Goal: Transaction & Acquisition: Purchase product/service

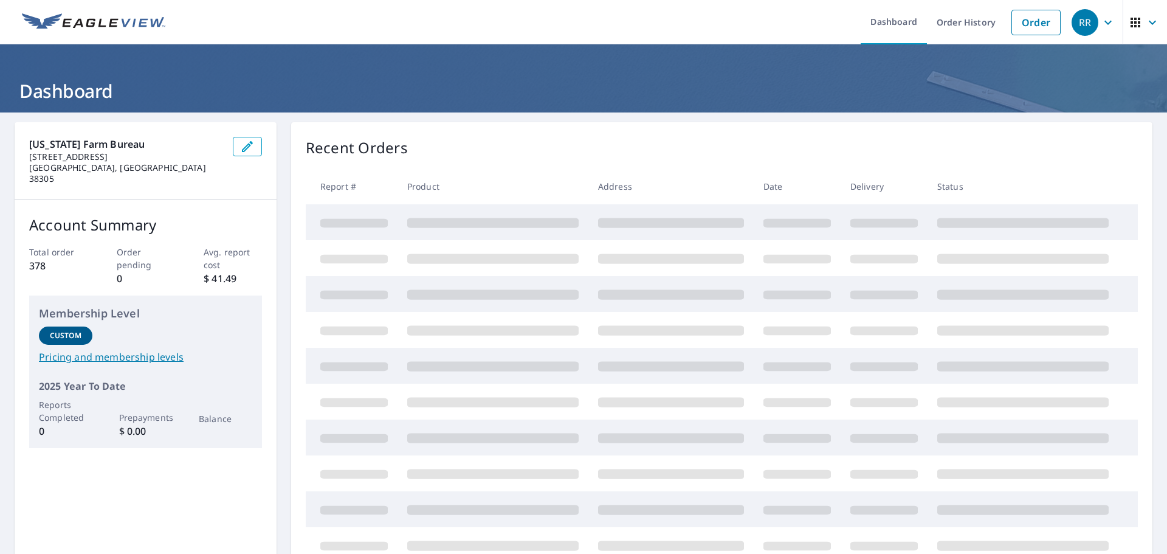
click at [1025, 22] on link "Order" at bounding box center [1035, 23] width 49 height 26
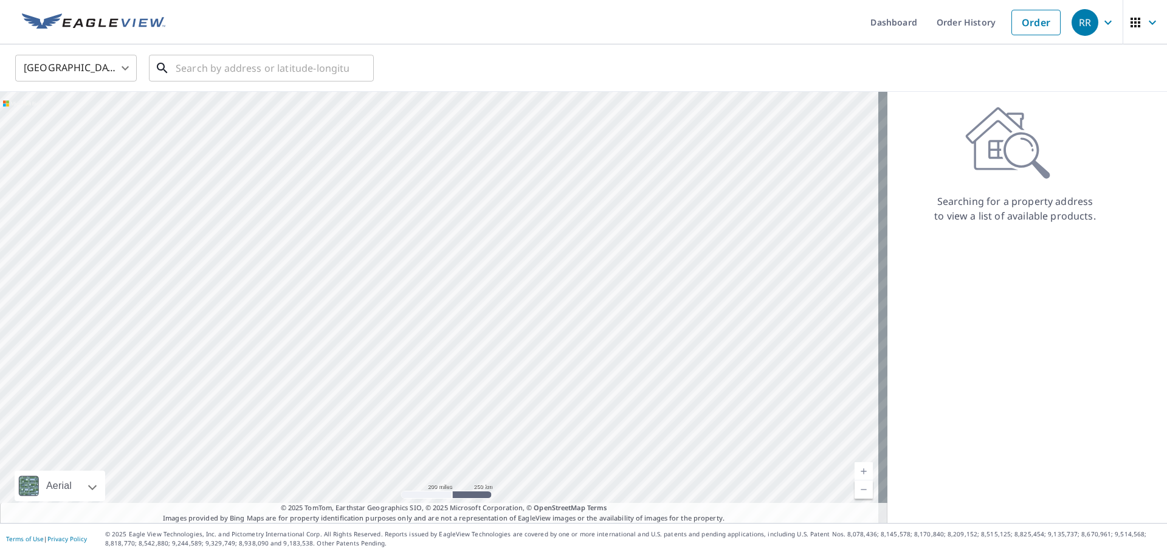
click at [213, 66] on input "text" at bounding box center [262, 68] width 173 height 34
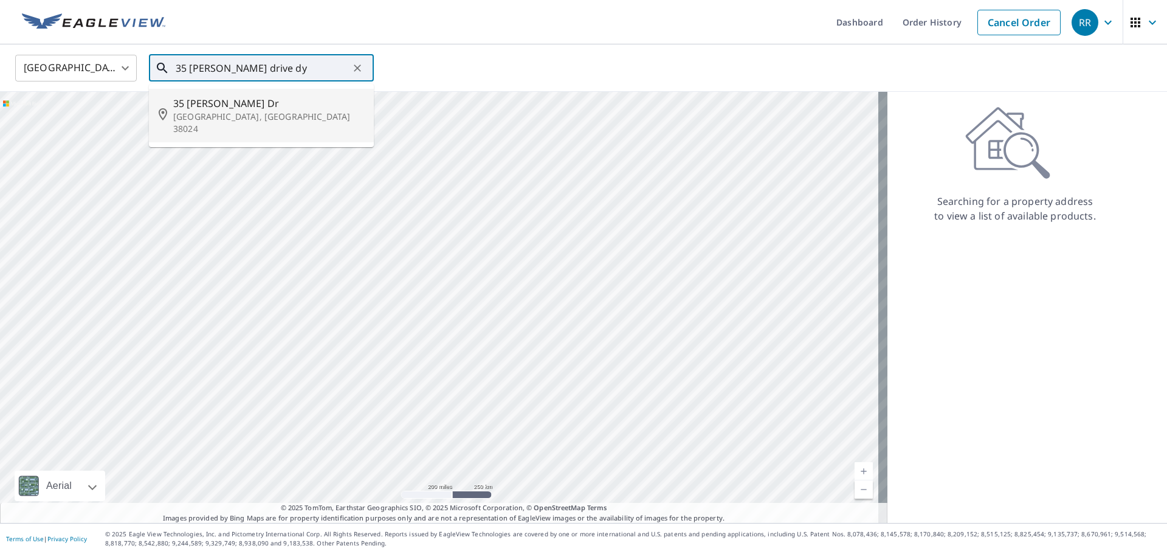
click at [250, 105] on span "35 [PERSON_NAME] Dr" at bounding box center [268, 103] width 191 height 15
type input "[STREET_ADDRESS][PERSON_NAME][PERSON_NAME]"
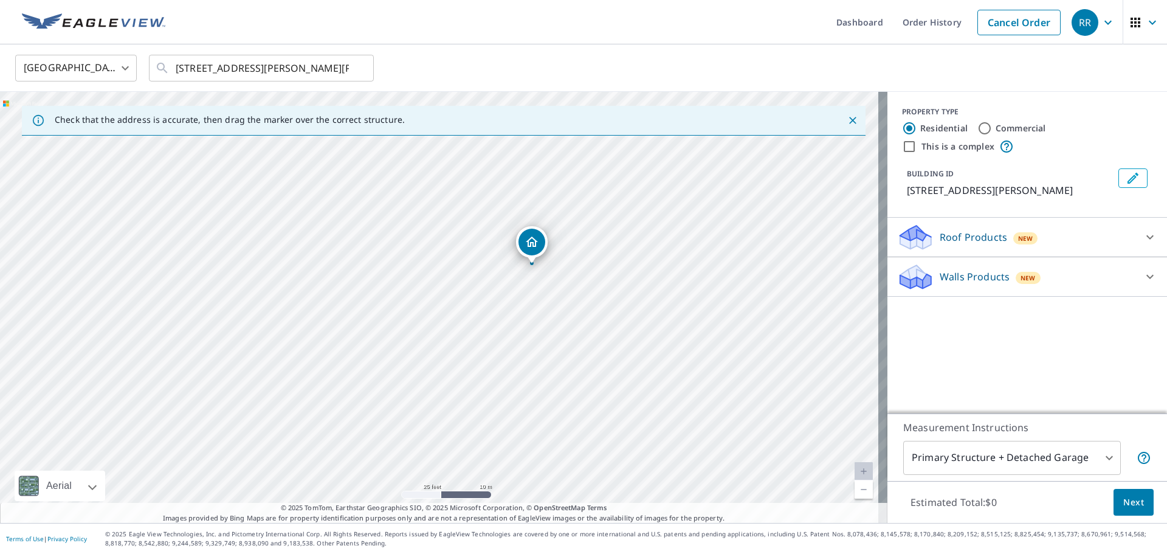
drag, startPoint x: 532, startPoint y: 230, endPoint x: 532, endPoint y: 242, distance: 12.2
click at [1143, 235] on icon at bounding box center [1150, 237] width 15 height 15
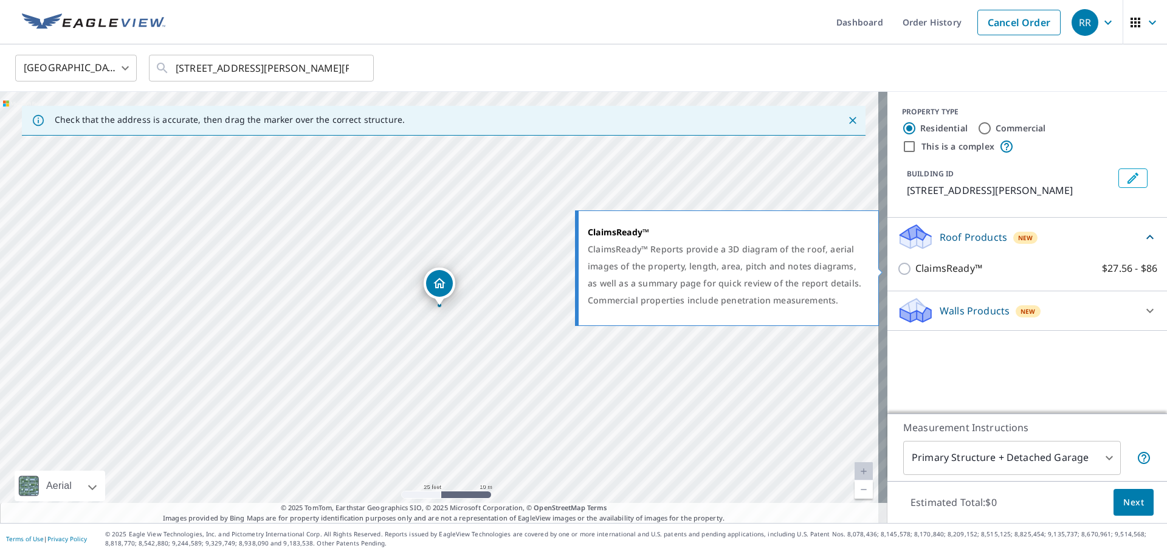
click at [898, 270] on input "ClaimsReady™ $27.56 - $86" at bounding box center [906, 268] width 18 height 15
checkbox input "true"
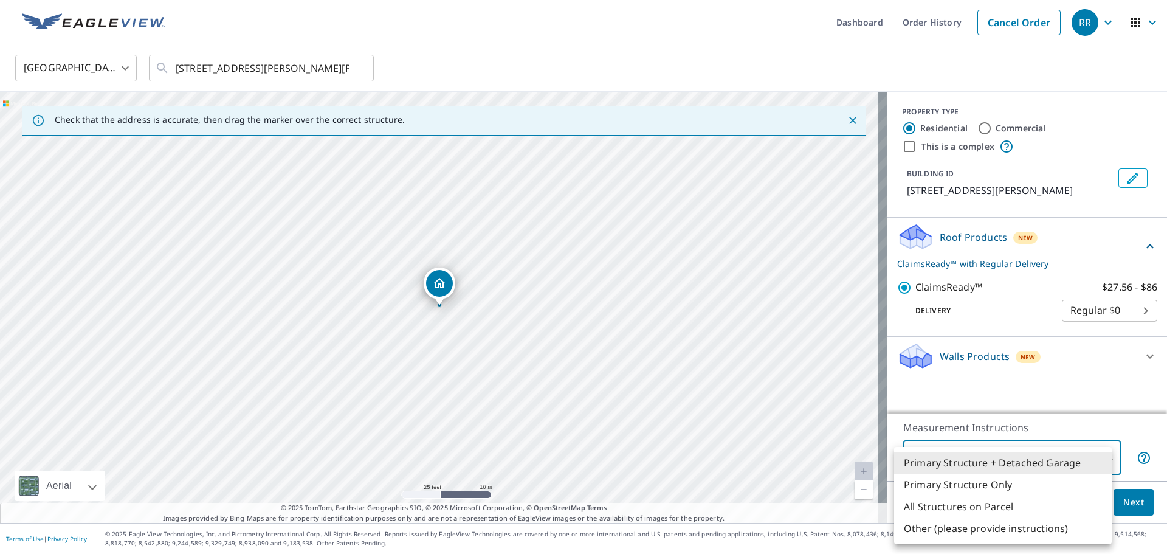
click at [986, 465] on body "RR RR Dashboard Order History Cancel Order RR [GEOGRAPHIC_DATA] [GEOGRAPHIC_DAT…" at bounding box center [583, 277] width 1167 height 554
click at [953, 488] on li "Primary Structure Only" at bounding box center [1003, 484] width 218 height 22
type input "2"
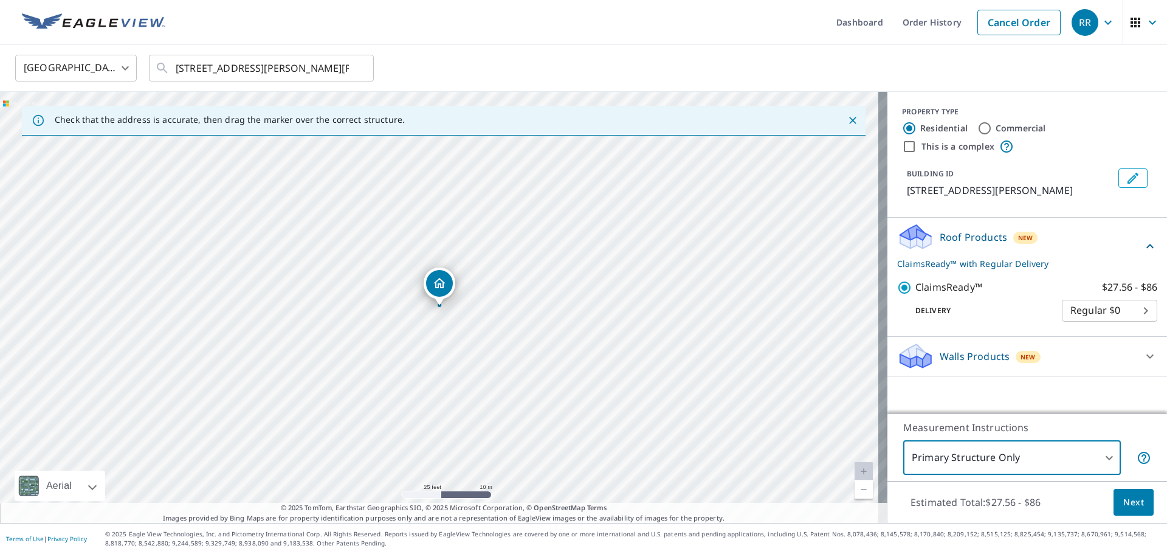
click at [1123, 500] on span "Next" at bounding box center [1133, 502] width 21 height 15
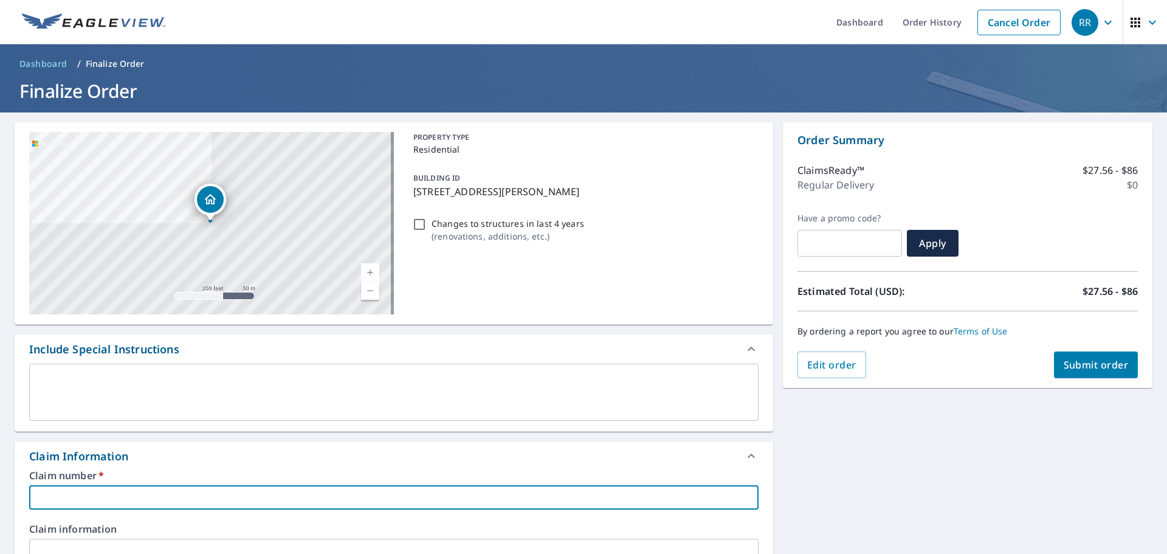
drag, startPoint x: 51, startPoint y: 490, endPoint x: 60, endPoint y: 392, distance: 98.2
click at [51, 490] on input "text" at bounding box center [393, 497] width 729 height 24
type input "10000775072"
click at [1083, 366] on span "Submit order" at bounding box center [1096, 364] width 65 height 13
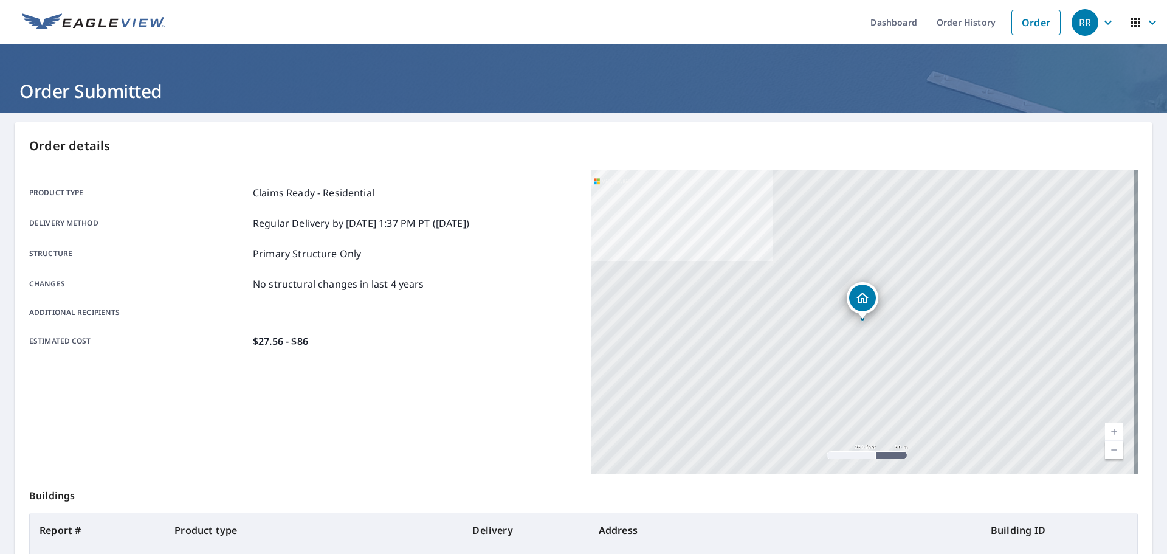
click at [1026, 27] on link "Order" at bounding box center [1035, 23] width 49 height 26
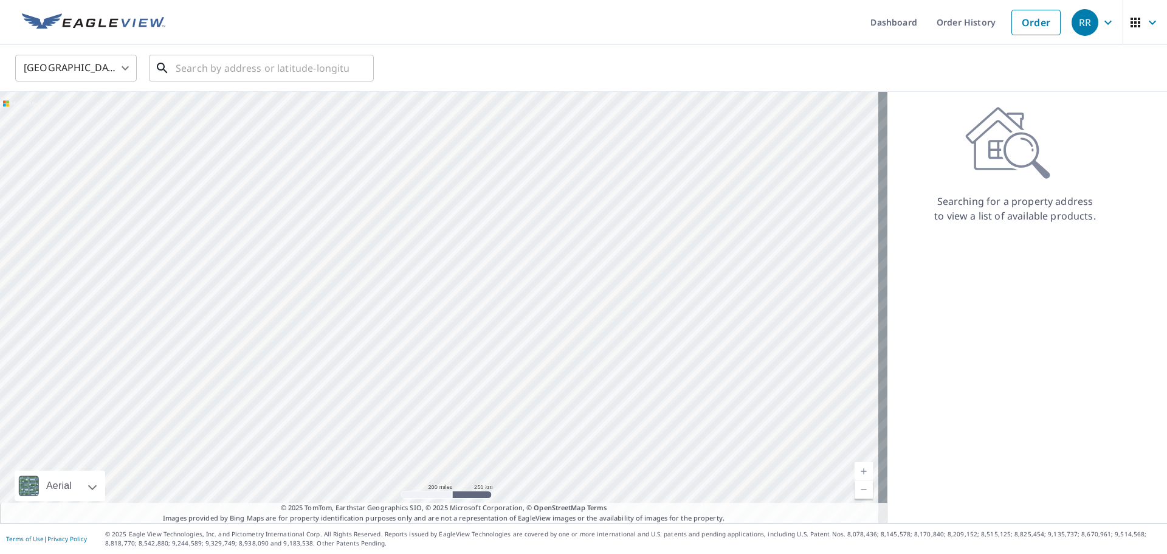
click at [217, 72] on input "text" at bounding box center [262, 68] width 173 height 34
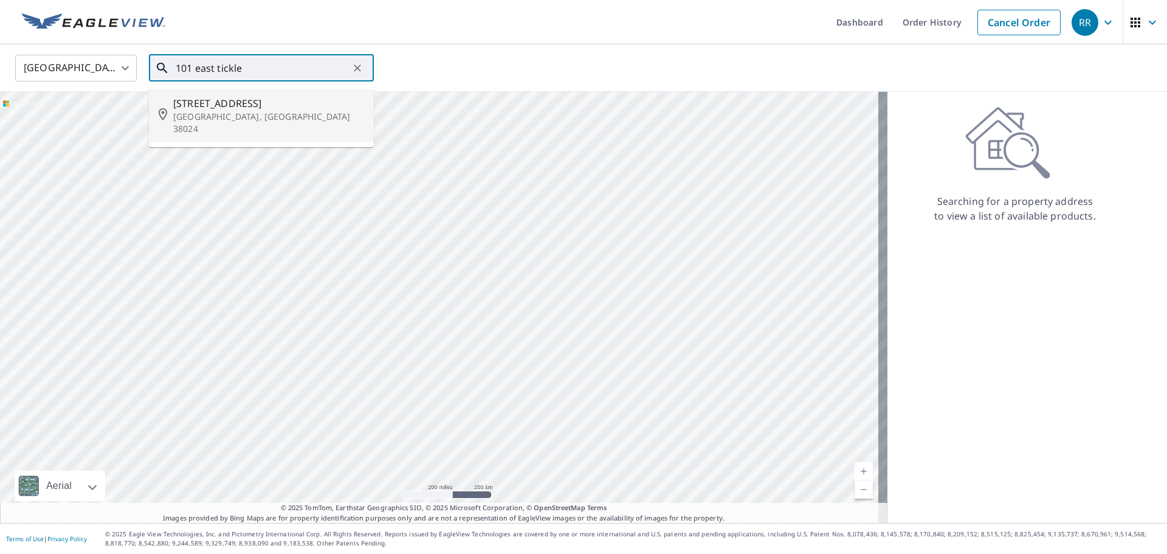
click at [250, 108] on span "[STREET_ADDRESS]" at bounding box center [268, 103] width 191 height 15
type input "[STREET_ADDRESS]"
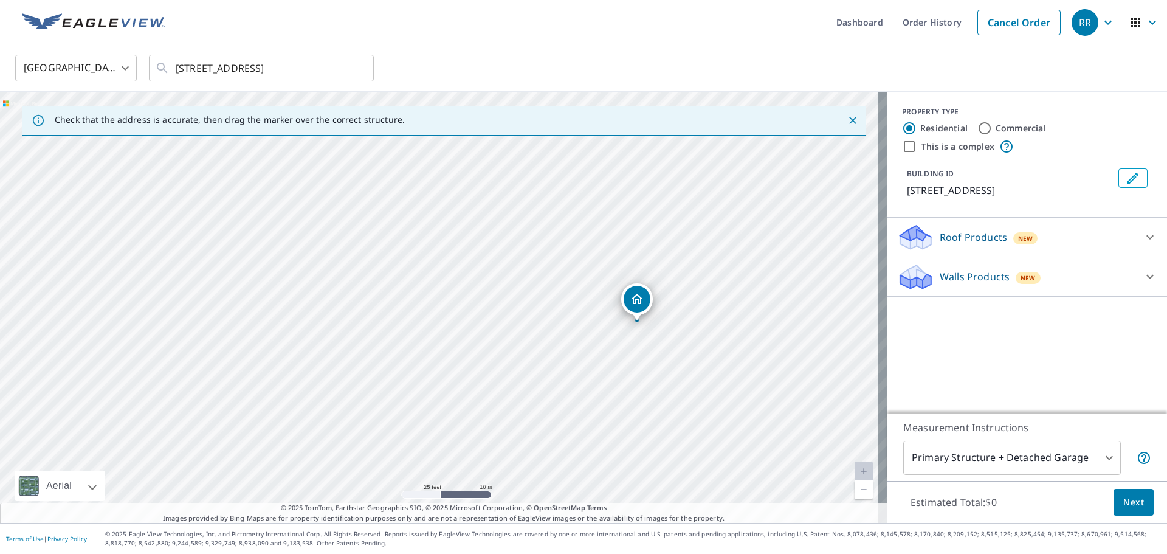
drag, startPoint x: 625, startPoint y: 299, endPoint x: 638, endPoint y: 304, distance: 14.4
click at [1143, 236] on icon at bounding box center [1150, 237] width 15 height 15
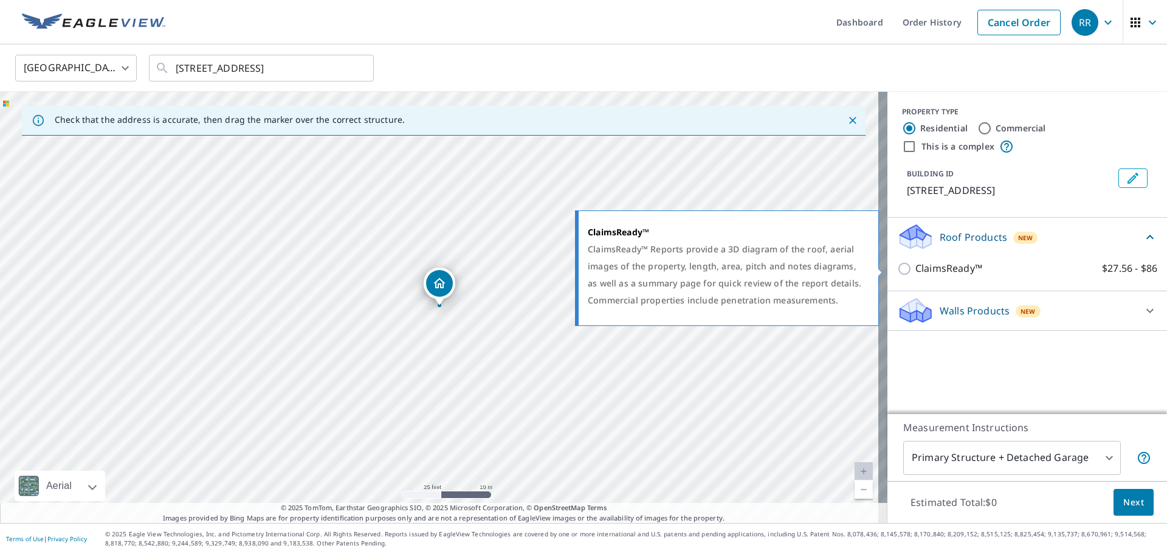
click at [897, 267] on input "ClaimsReady™ $27.56 - $86" at bounding box center [906, 268] width 18 height 15
checkbox input "true"
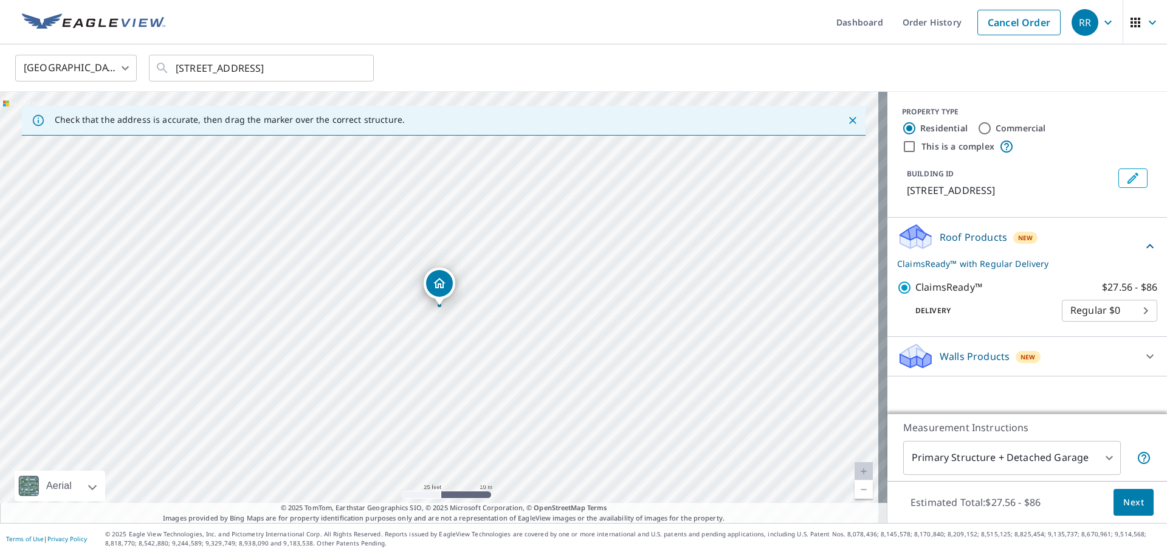
click at [986, 459] on body "RR RR Dashboard Order History Cancel Order RR [GEOGRAPHIC_DATA] [GEOGRAPHIC_DAT…" at bounding box center [583, 277] width 1167 height 554
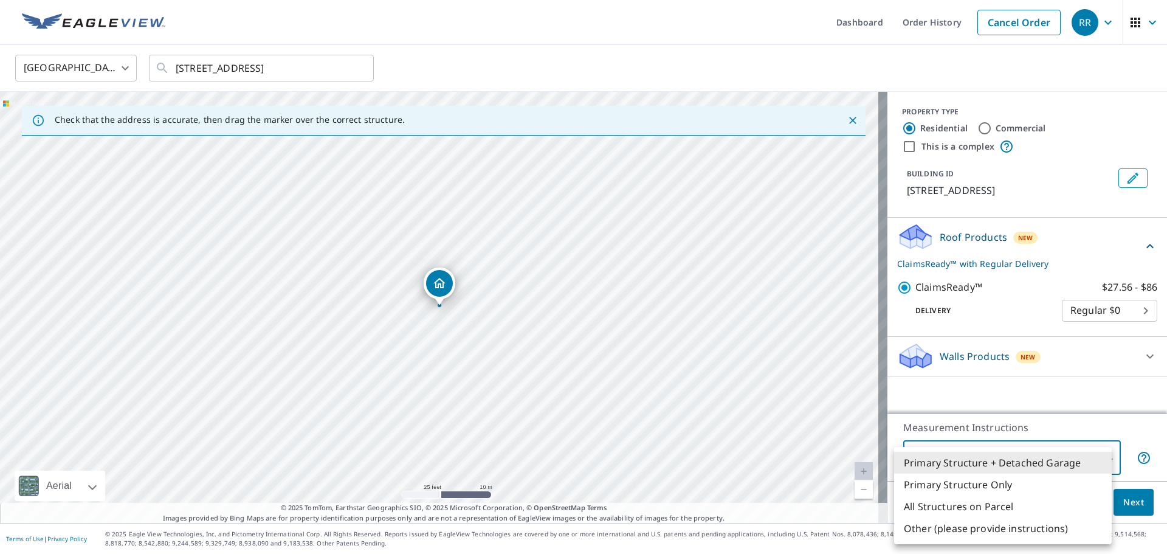
click at [964, 481] on li "Primary Structure Only" at bounding box center [1003, 484] width 218 height 22
type input "2"
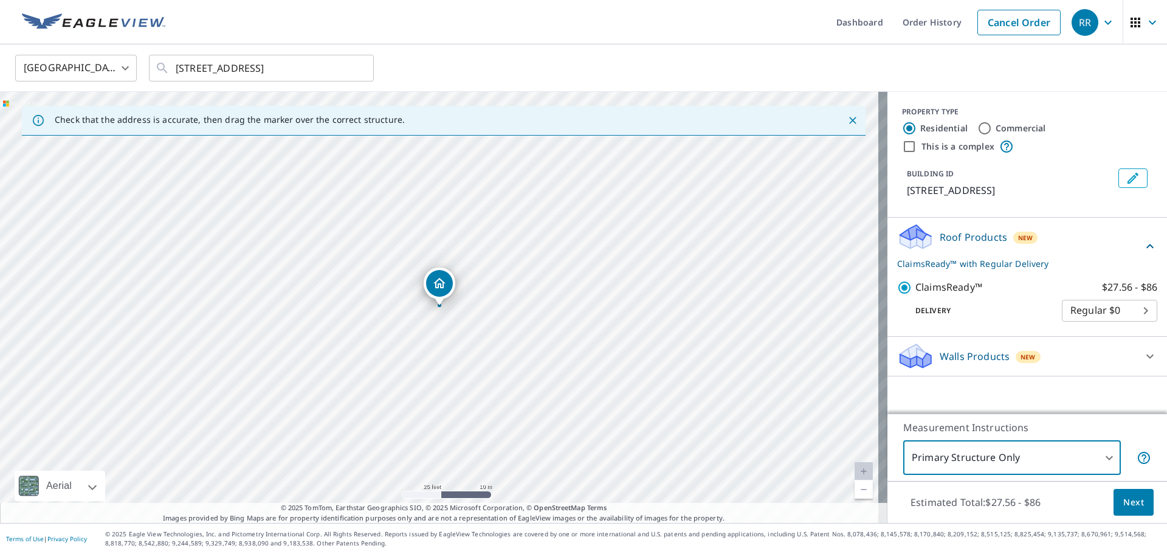
click at [1123, 500] on span "Next" at bounding box center [1133, 502] width 21 height 15
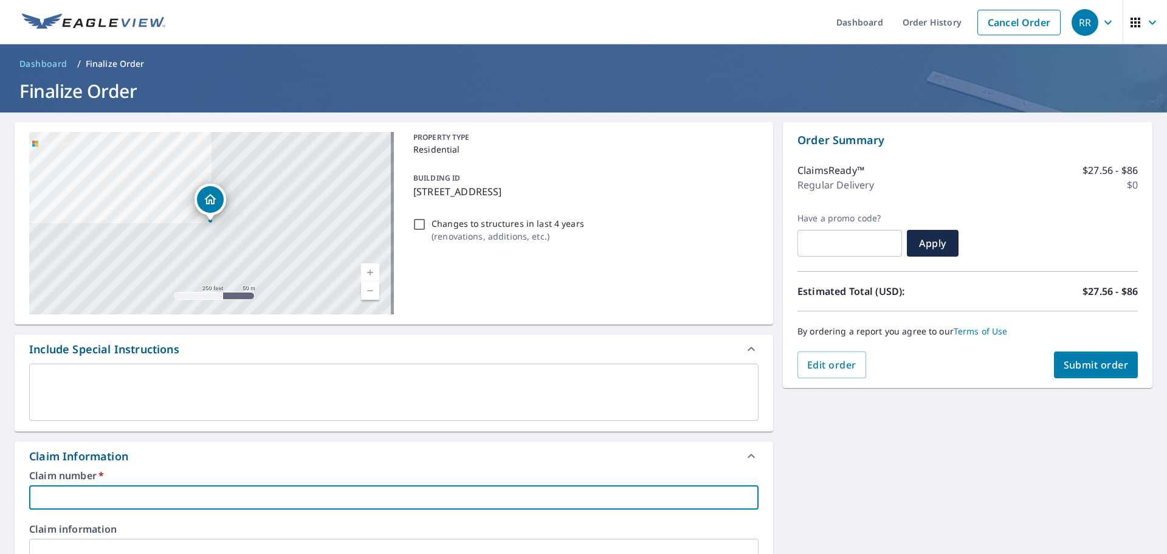
click at [82, 493] on input "text" at bounding box center [393, 497] width 729 height 24
type input "10000775125"
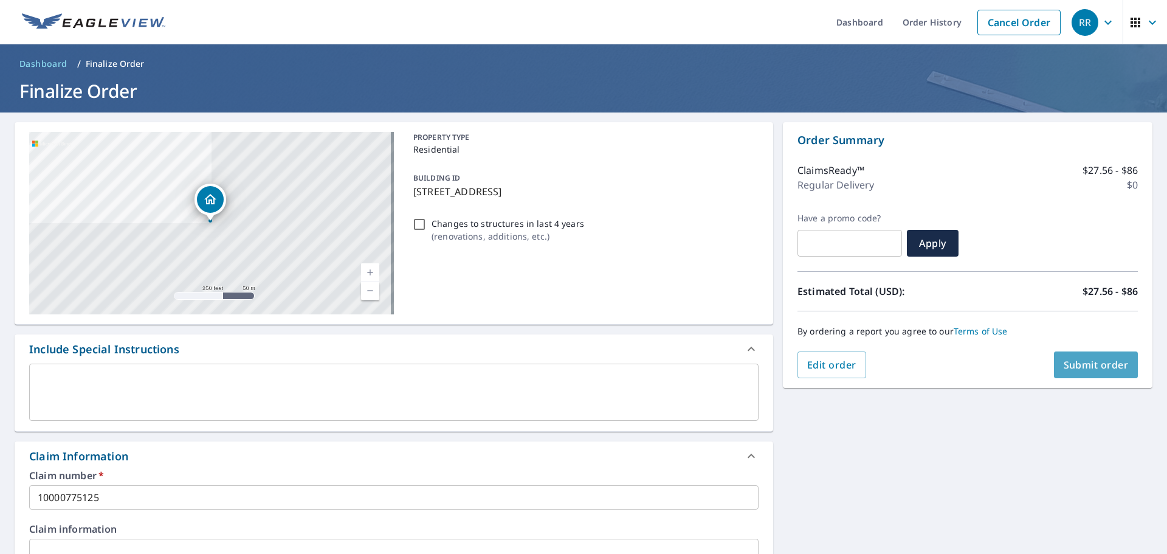
click at [1098, 365] on span "Submit order" at bounding box center [1096, 364] width 65 height 13
